Goal: Information Seeking & Learning: Find specific fact

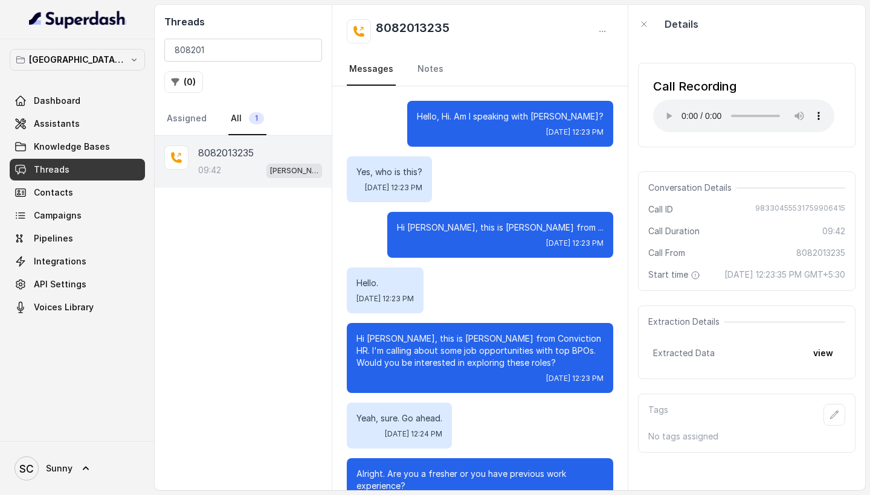
click at [667, 109] on audio "Your browser does not support the audio element." at bounding box center [743, 116] width 181 height 33
click at [307, 48] on input "808201" at bounding box center [243, 50] width 158 height 23
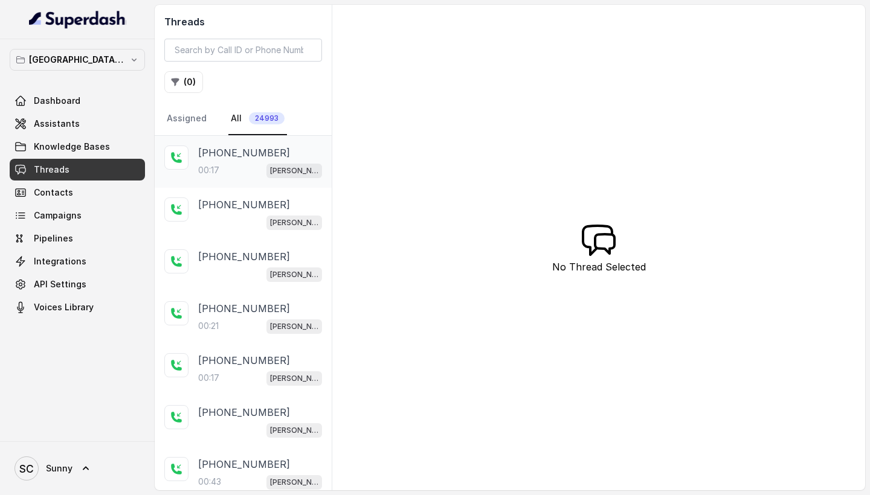
click at [231, 160] on p "[PHONE_NUMBER]" at bounding box center [244, 153] width 92 height 14
